Goal: Information Seeking & Learning: Check status

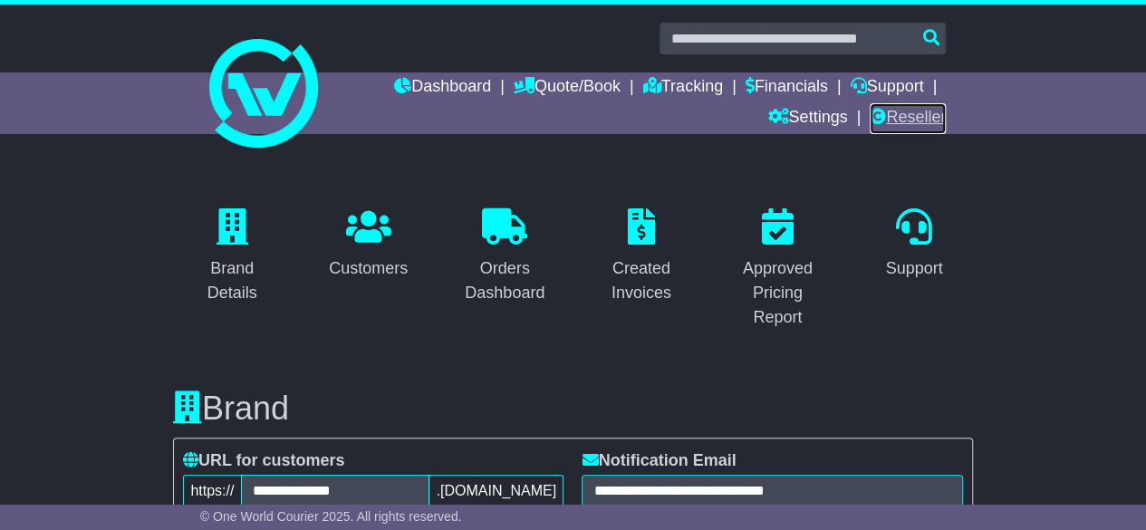
click at [923, 124] on link "Reseller" at bounding box center [908, 118] width 76 height 31
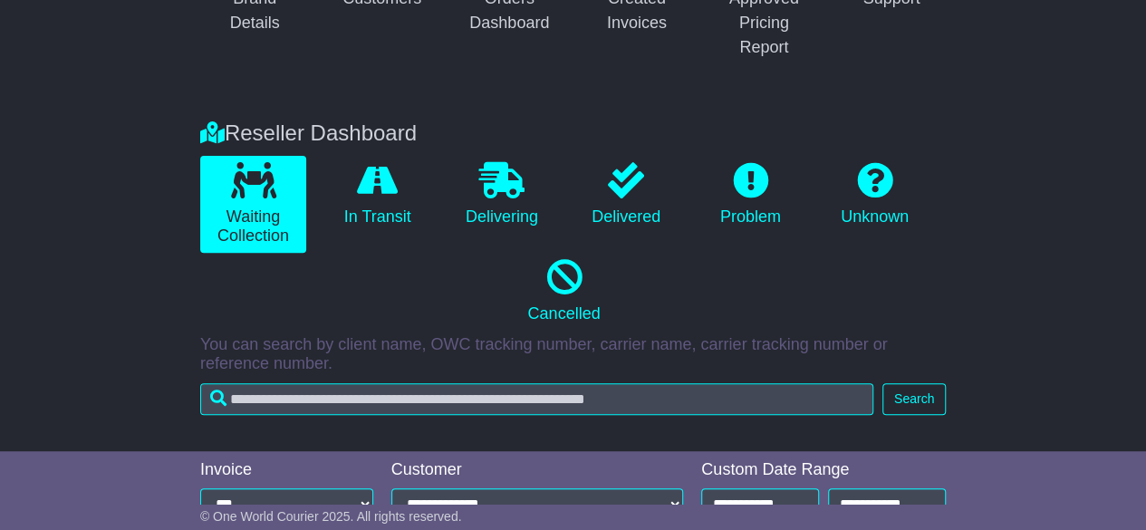
scroll to position [442, 0]
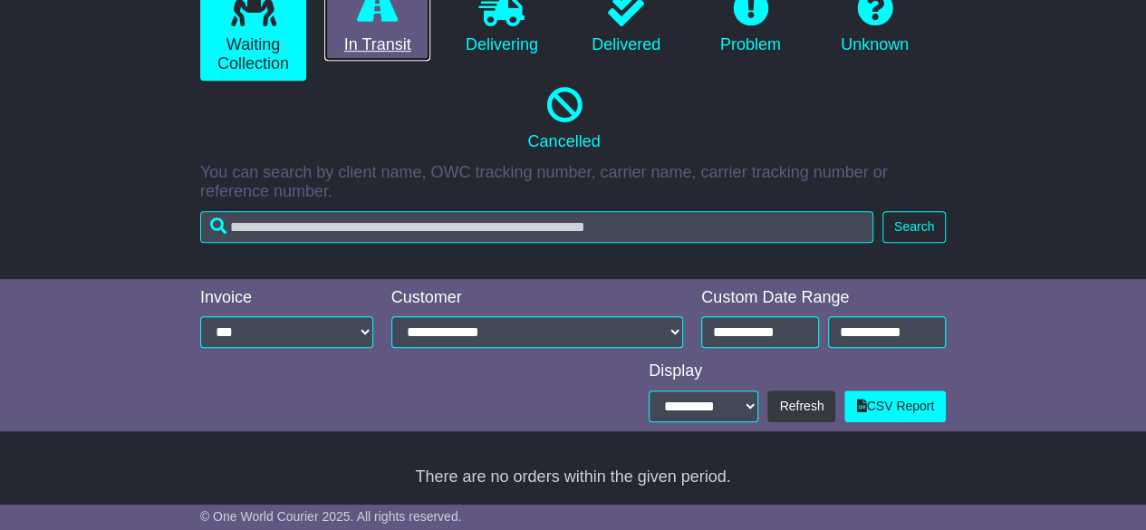
click at [388, 52] on link "In Transit" at bounding box center [377, 23] width 106 height 78
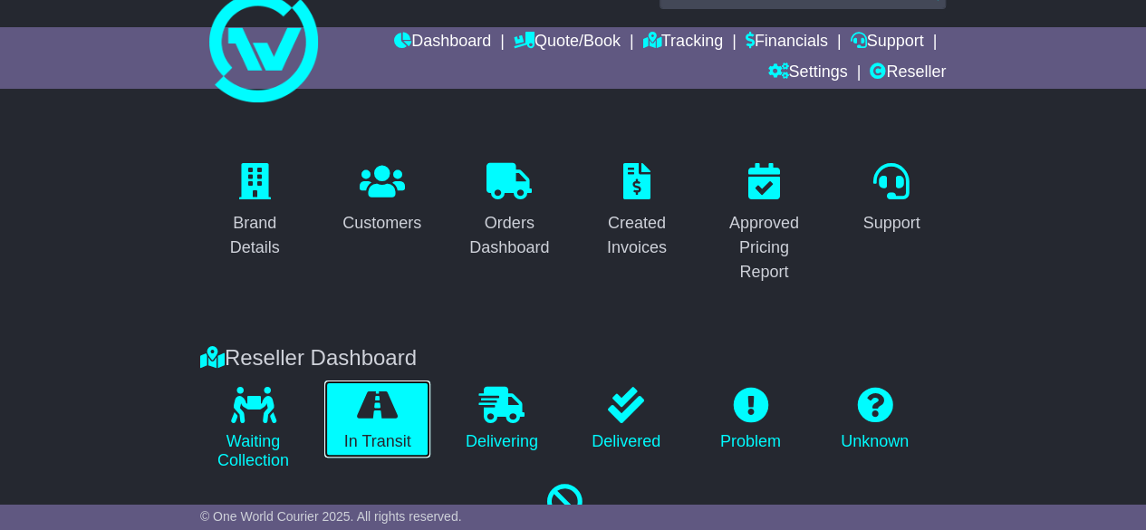
scroll to position [0, 0]
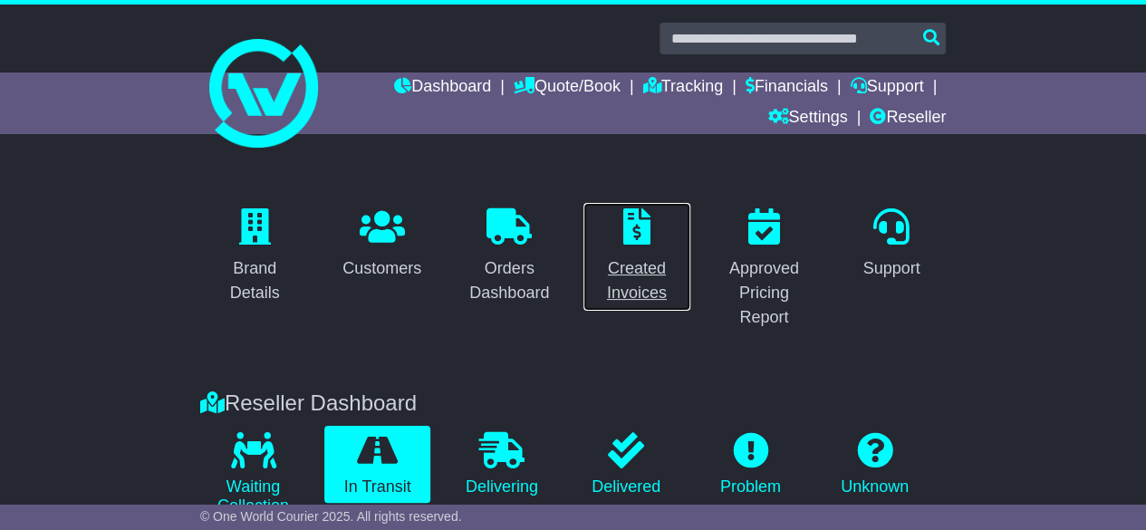
click at [643, 242] on icon at bounding box center [636, 226] width 27 height 36
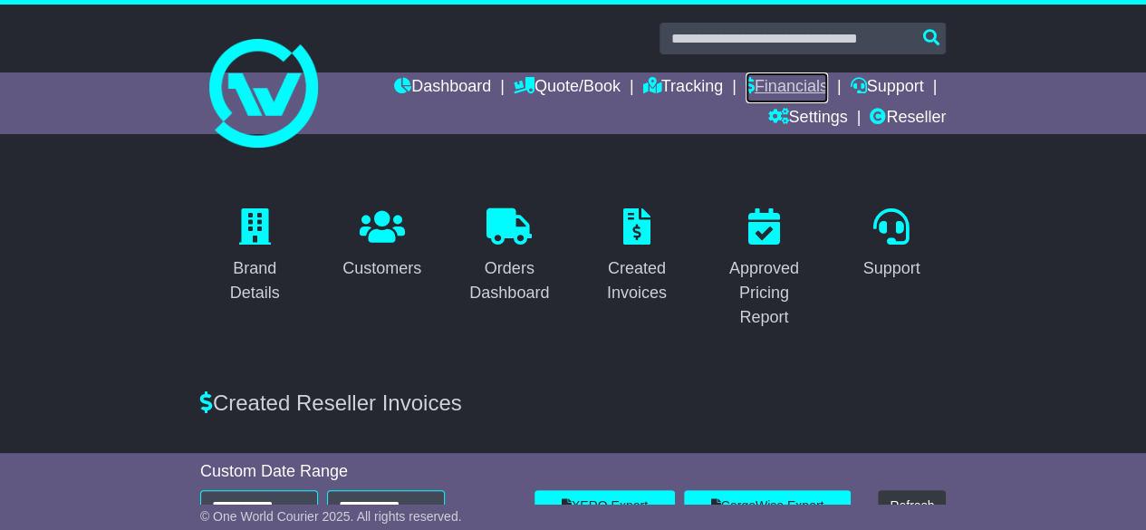
click at [794, 82] on link "Financials" at bounding box center [787, 87] width 82 height 31
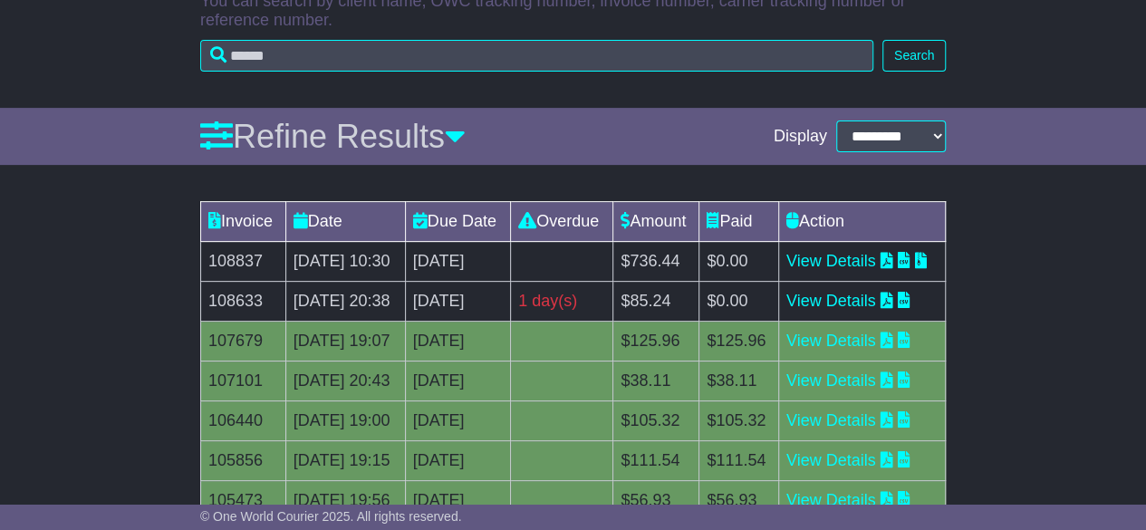
scroll to position [225, 0]
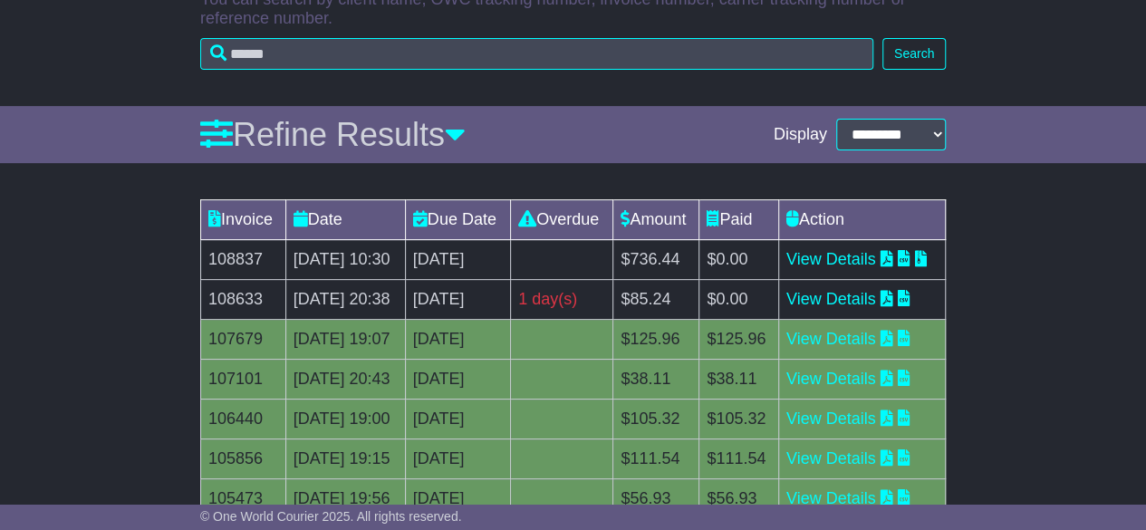
click at [422, 320] on td "18th September 2025" at bounding box center [457, 300] width 105 height 40
drag, startPoint x: 0, startPoint y: 0, endPoint x: 422, endPoint y: 354, distance: 551.2
click at [422, 320] on td "18th September 2025" at bounding box center [457, 300] width 105 height 40
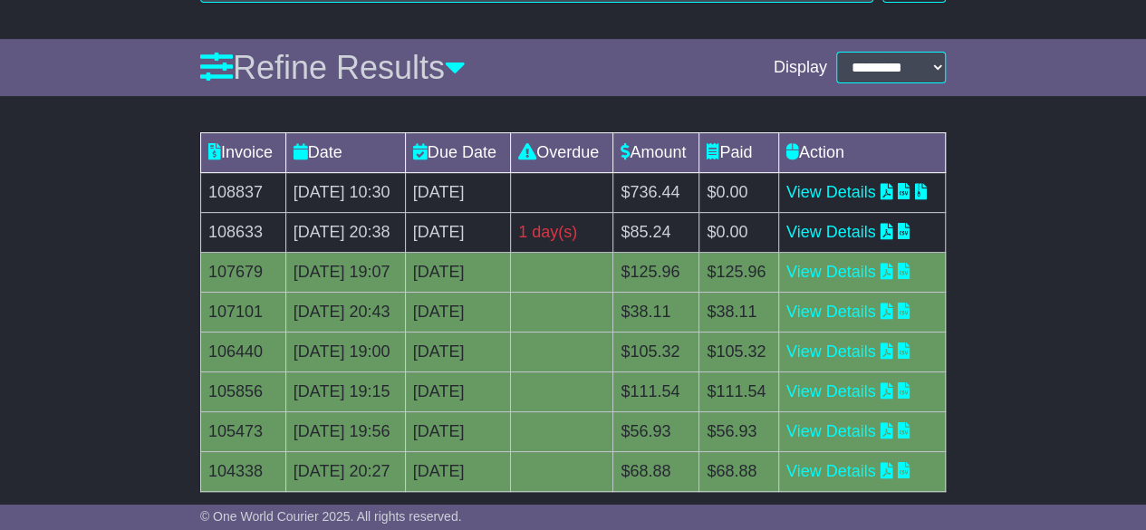
scroll to position [295, 0]
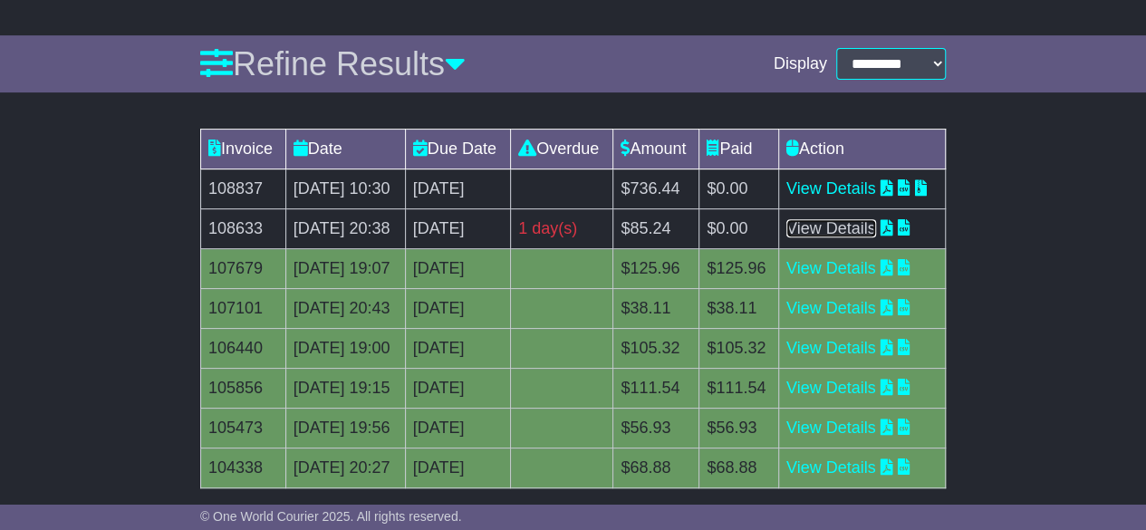
click at [843, 237] on link "View Details" at bounding box center [832, 228] width 90 height 18
click at [510, 209] on td "19th September 2025" at bounding box center [457, 189] width 105 height 40
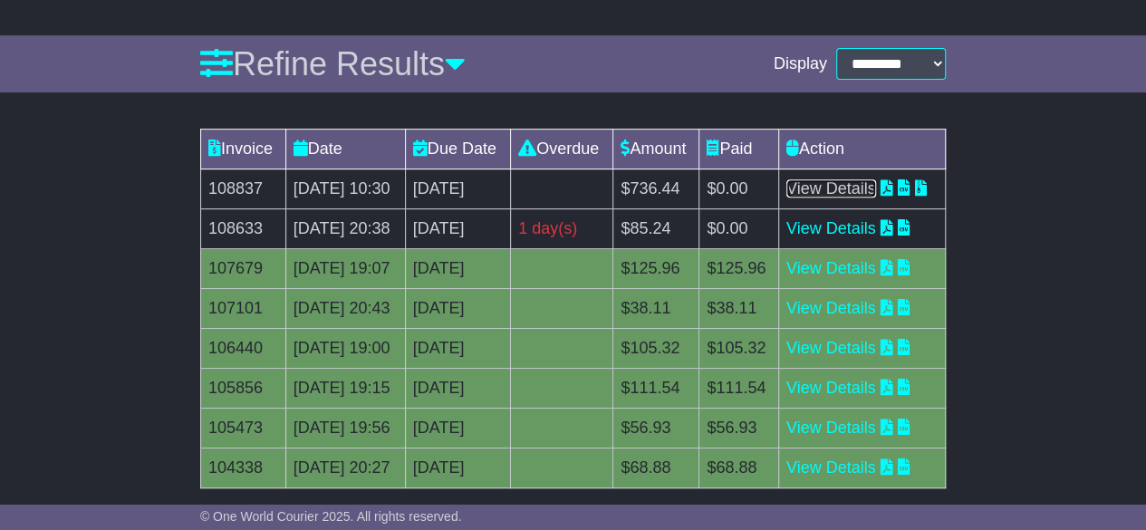
click at [868, 198] on link "View Details" at bounding box center [832, 188] width 90 height 18
click at [605, 241] on div "1 day(s)" at bounding box center [561, 229] width 87 height 24
click at [536, 150] on icon at bounding box center [527, 148] width 18 height 16
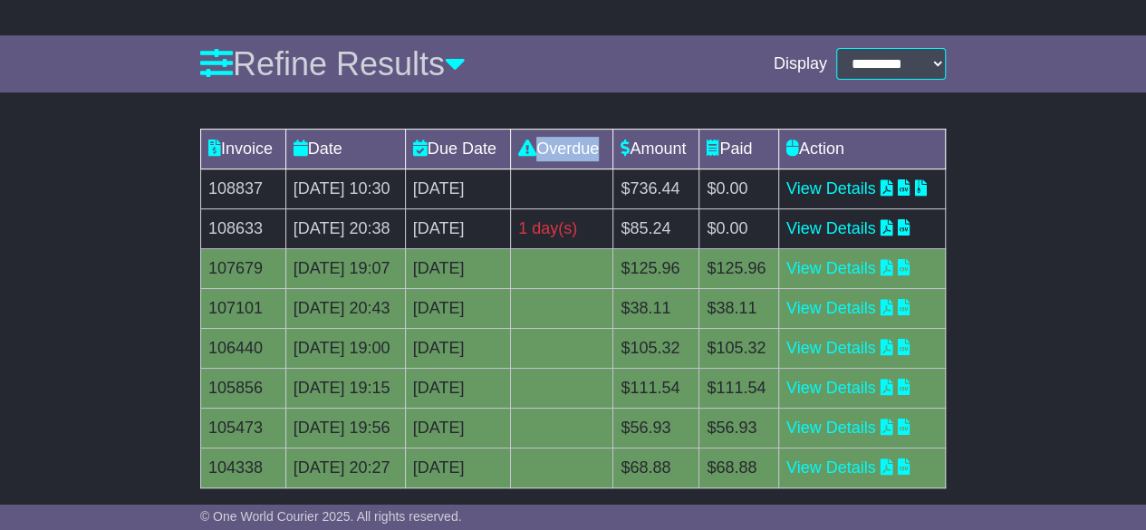
scroll to position [0, 0]
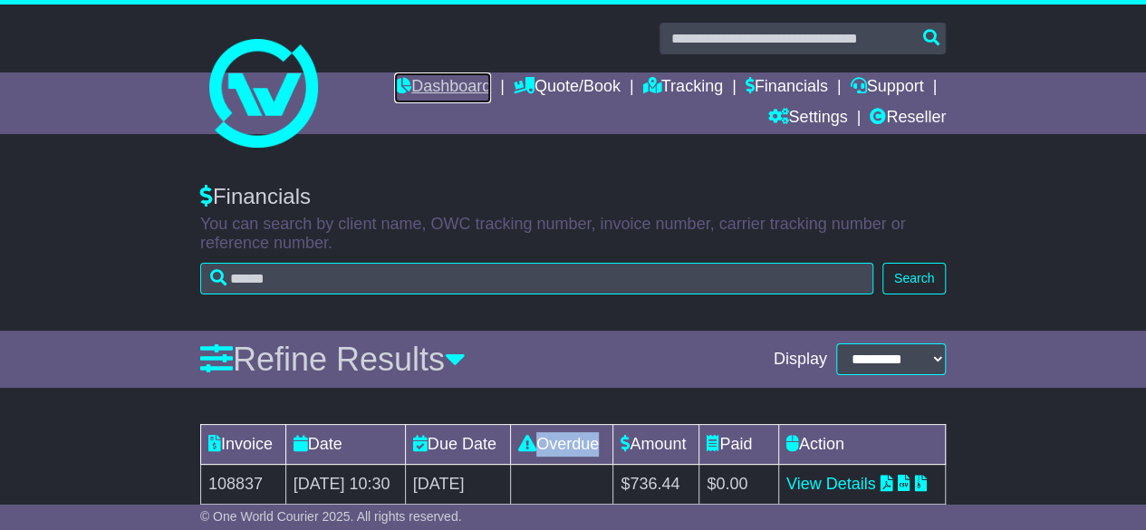
click at [404, 85] on link "Dashboard" at bounding box center [442, 87] width 97 height 31
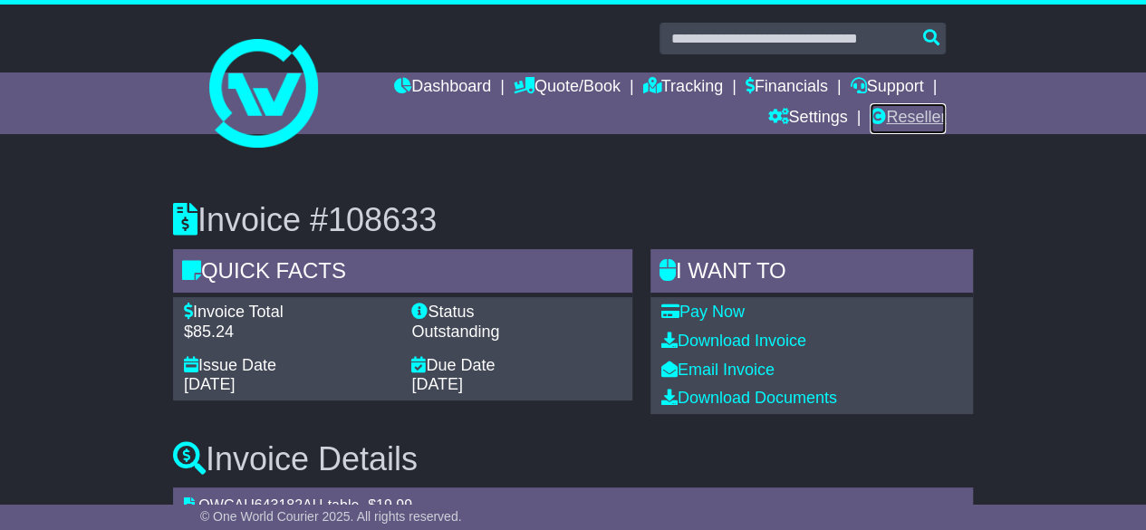
click at [889, 115] on link "Reseller" at bounding box center [908, 118] width 76 height 31
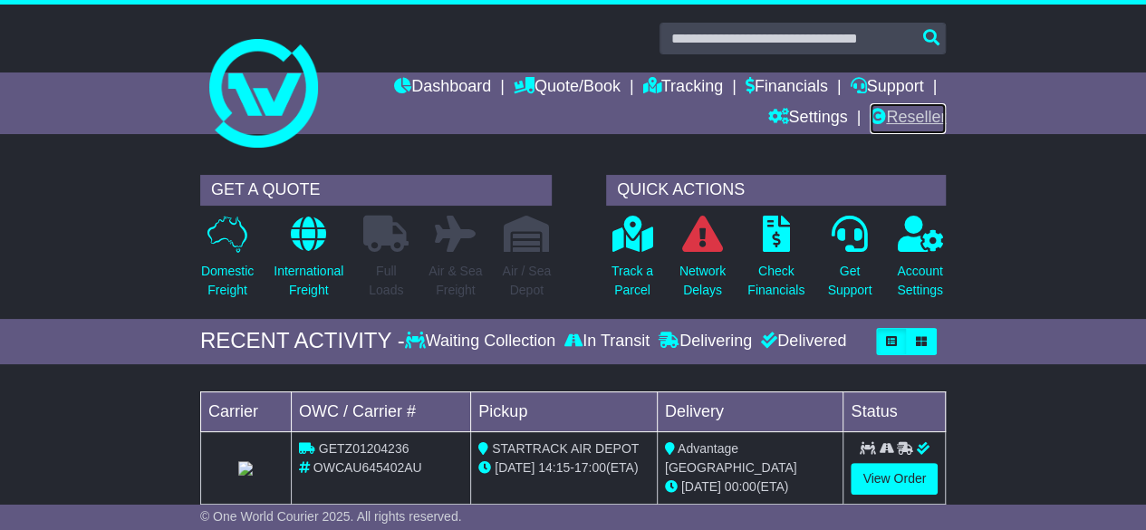
click at [906, 112] on link "Reseller" at bounding box center [908, 118] width 76 height 31
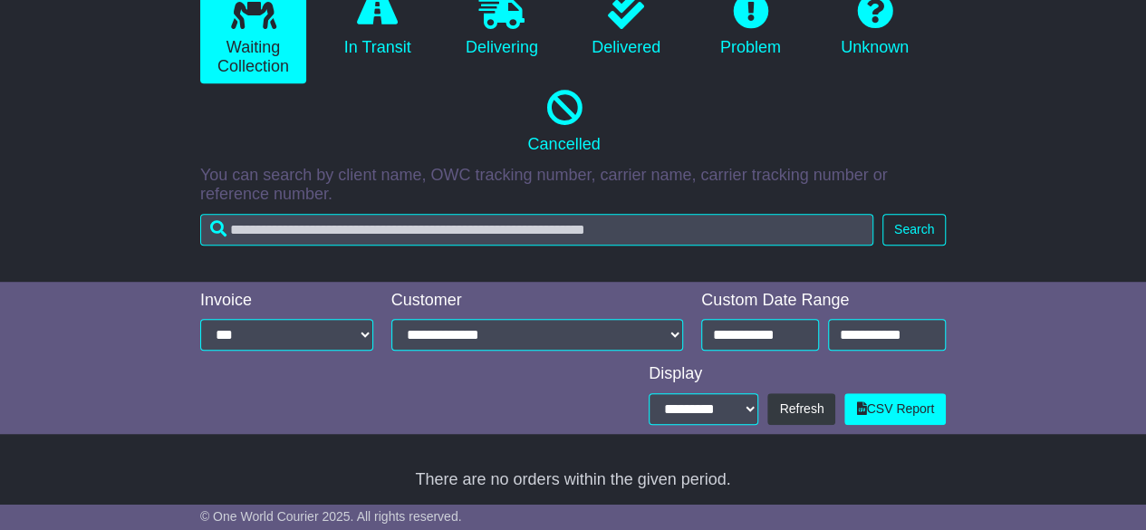
scroll to position [442, 0]
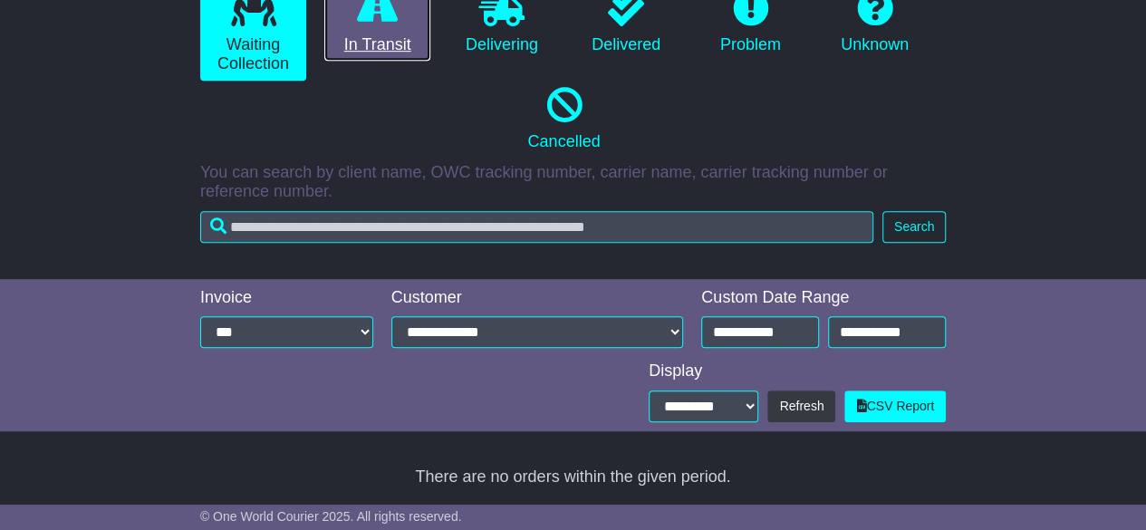
click at [372, 30] on link "In Transit" at bounding box center [377, 23] width 106 height 78
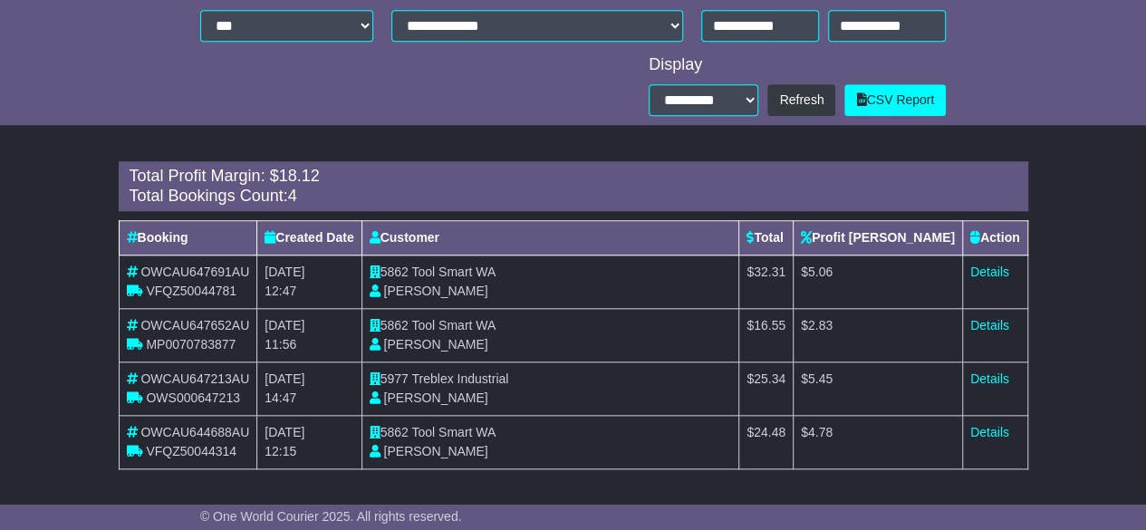
scroll to position [0, 0]
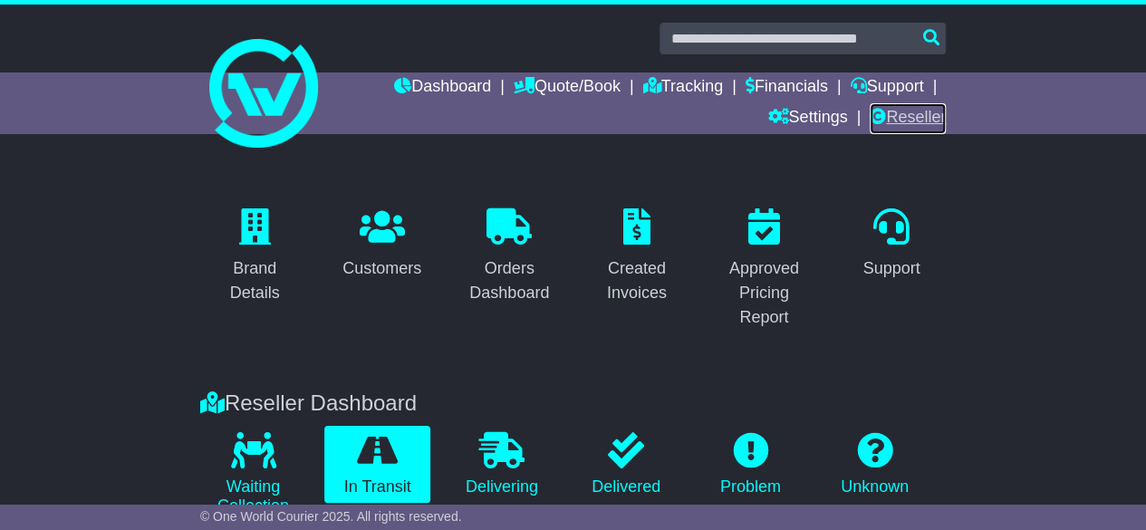
click at [899, 118] on link "Reseller" at bounding box center [908, 118] width 76 height 31
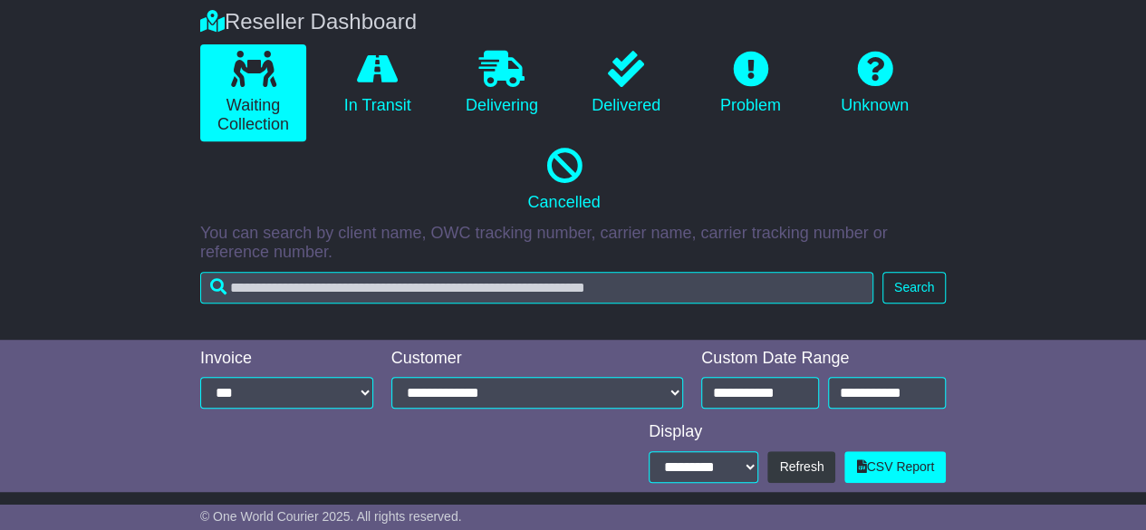
scroll to position [442, 0]
